Goal: Find specific page/section: Find specific page/section

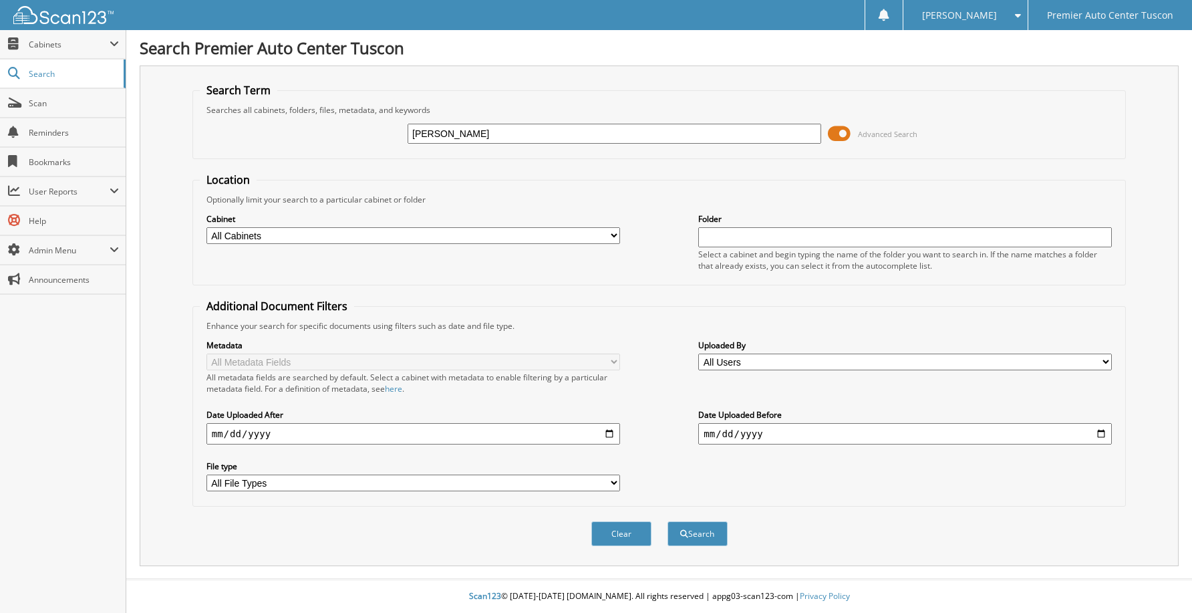
type input "[PERSON_NAME]"
click at [668, 521] on button "Search" at bounding box center [698, 533] width 60 height 25
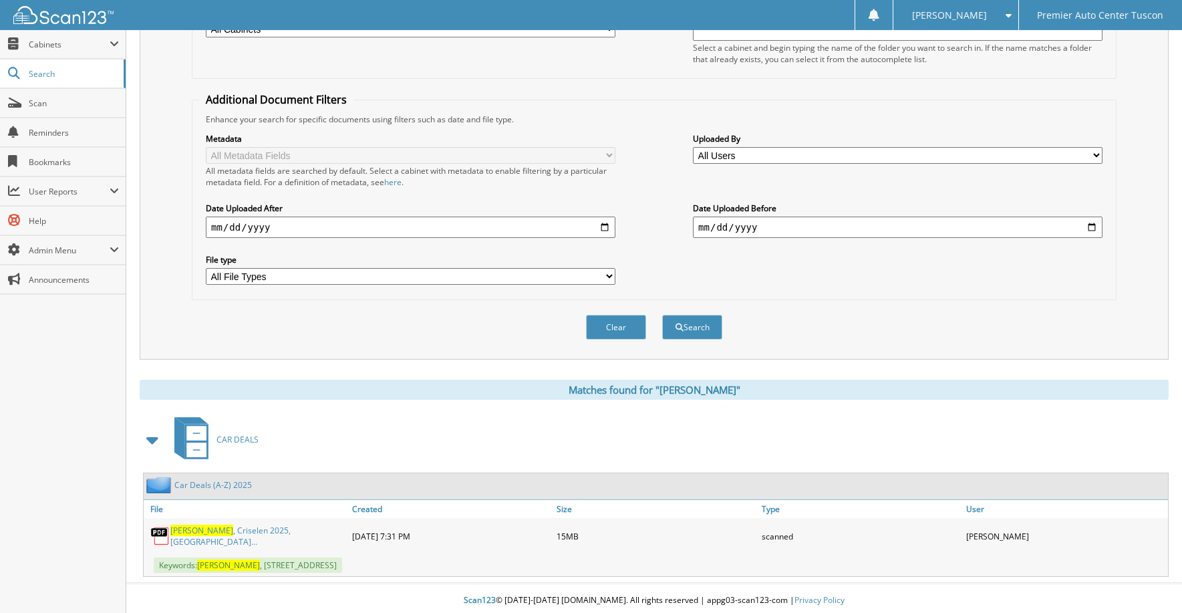
scroll to position [209, 0]
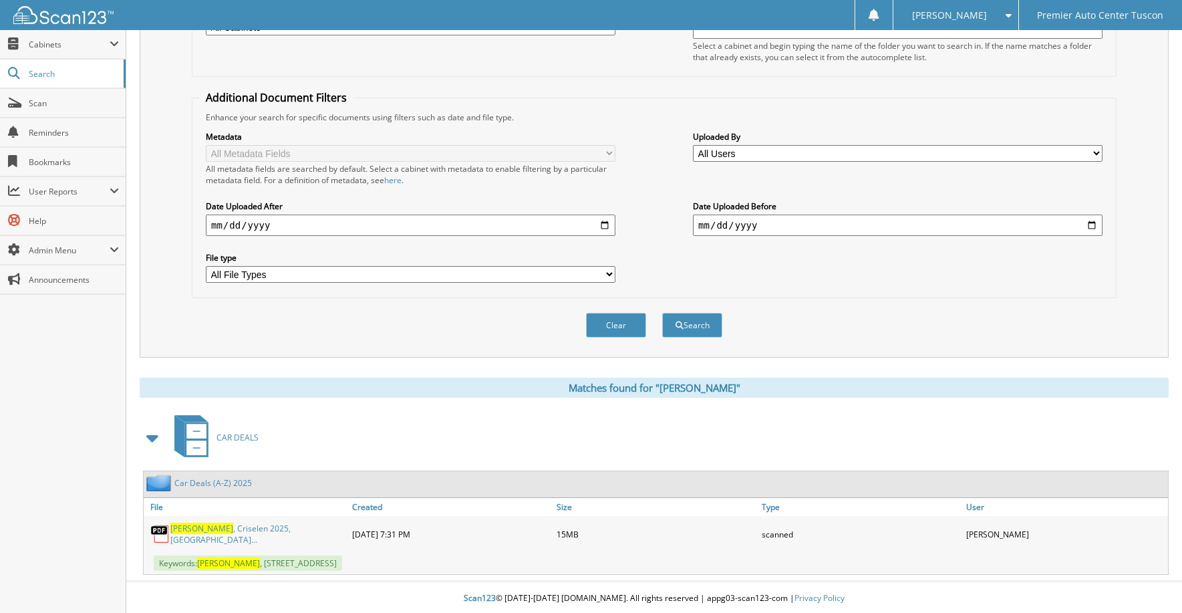
click at [303, 386] on div "Matches found for "[PERSON_NAME]"" at bounding box center [654, 388] width 1029 height 20
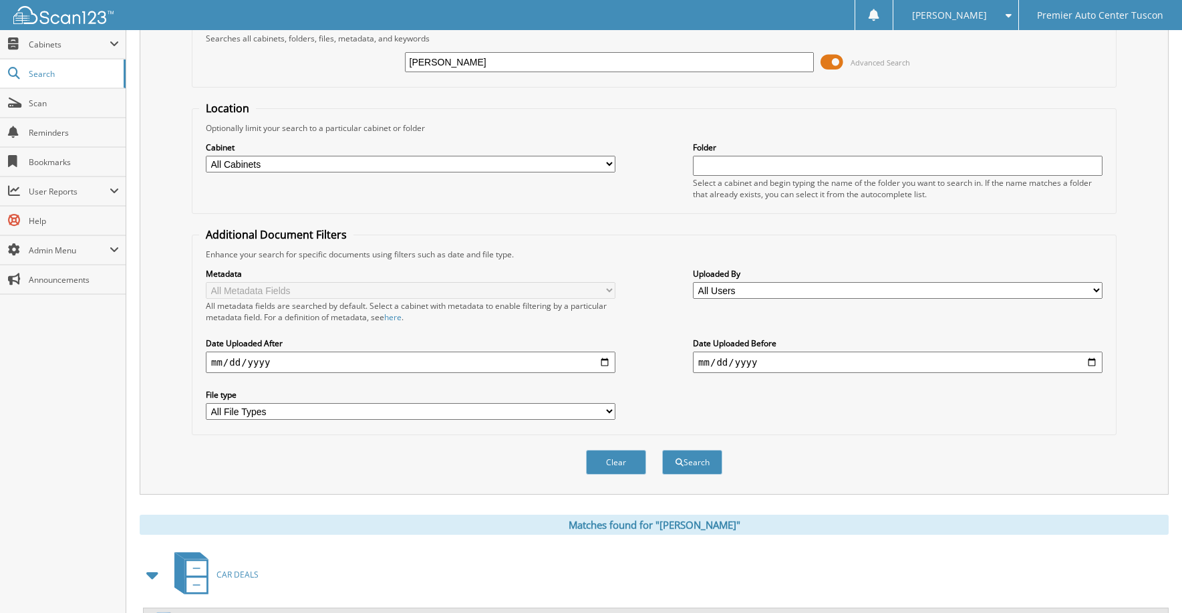
scroll to position [0, 0]
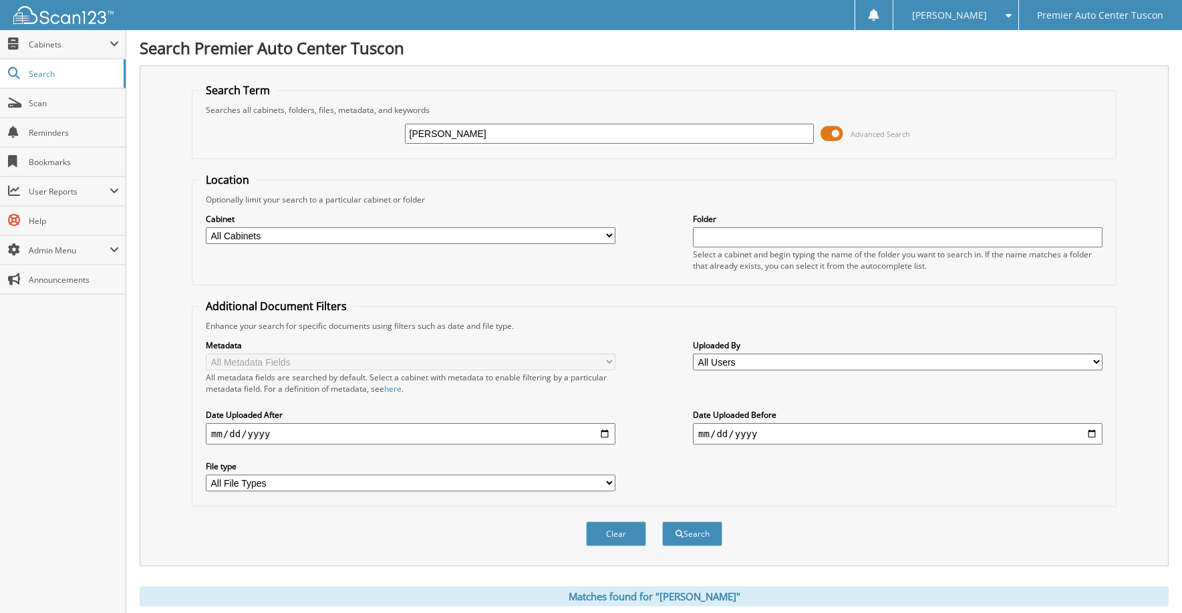
drag, startPoint x: 533, startPoint y: 138, endPoint x: -3, endPoint y: 98, distance: 538.1
click at [0, 98] on html "[PERSON_NAME] Settings Logout Premier Auto Center Tuscon Close Cabinets My Comp…" at bounding box center [591, 411] width 1182 height 823
type input "42685"
click at [662, 521] on button "Search" at bounding box center [692, 533] width 60 height 25
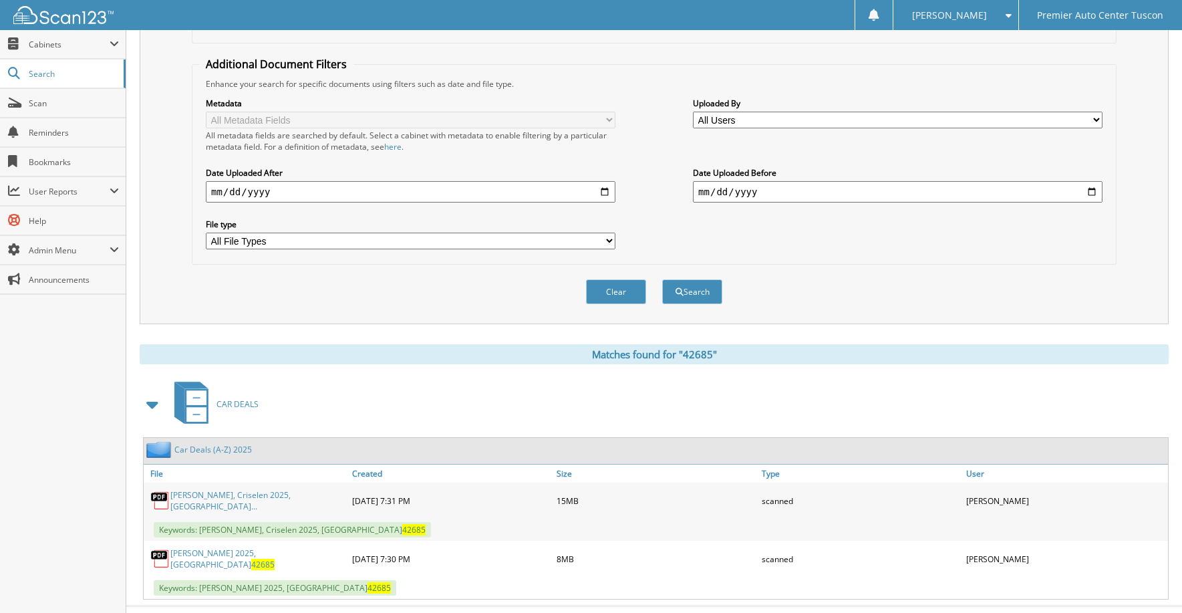
scroll to position [264, 0]
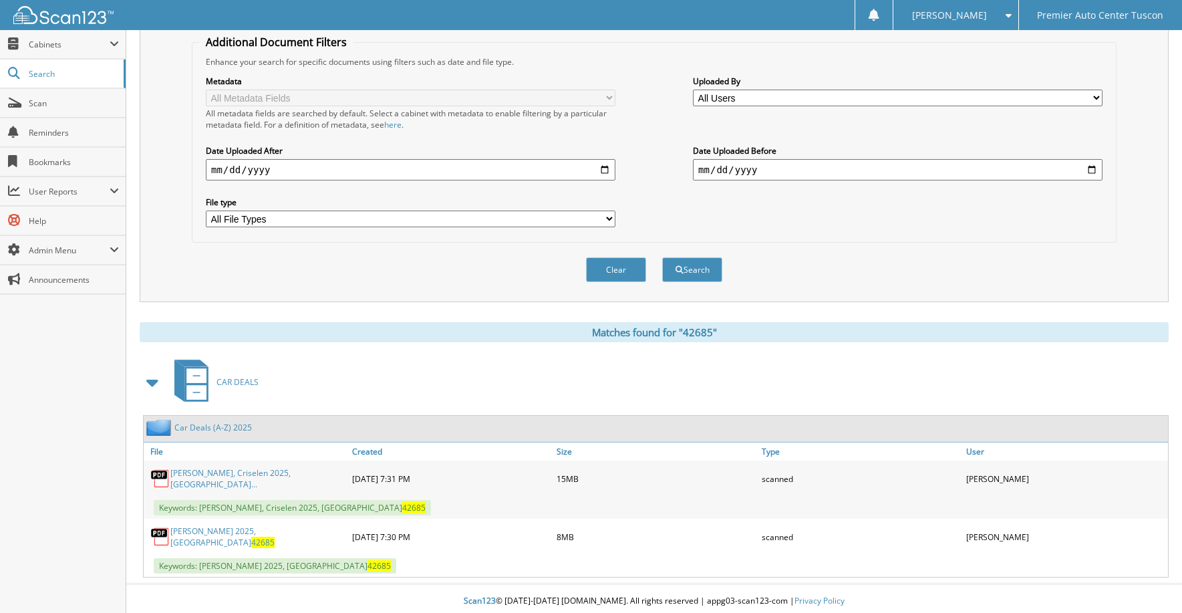
click at [204, 428] on link "Car Deals (A-Z) 2025" at bounding box center [213, 427] width 78 height 11
